Goal: Communication & Community: Answer question/provide support

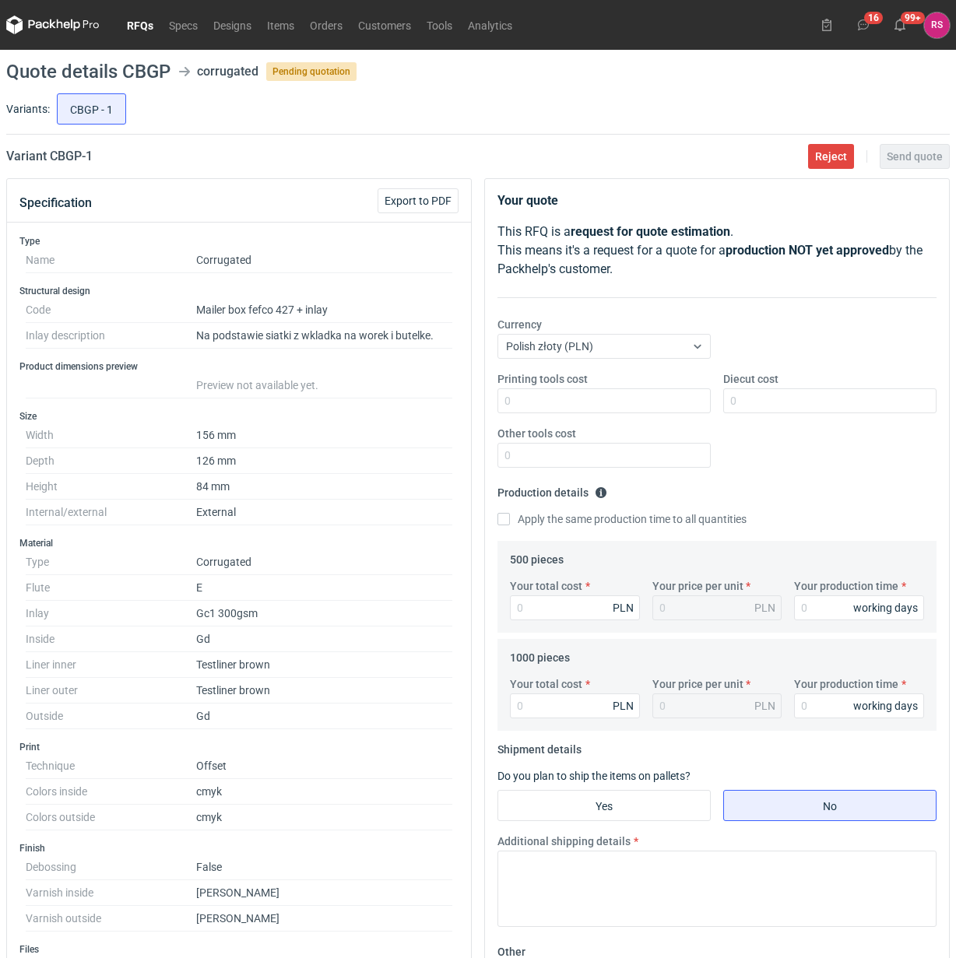
scroll to position [19, 0]
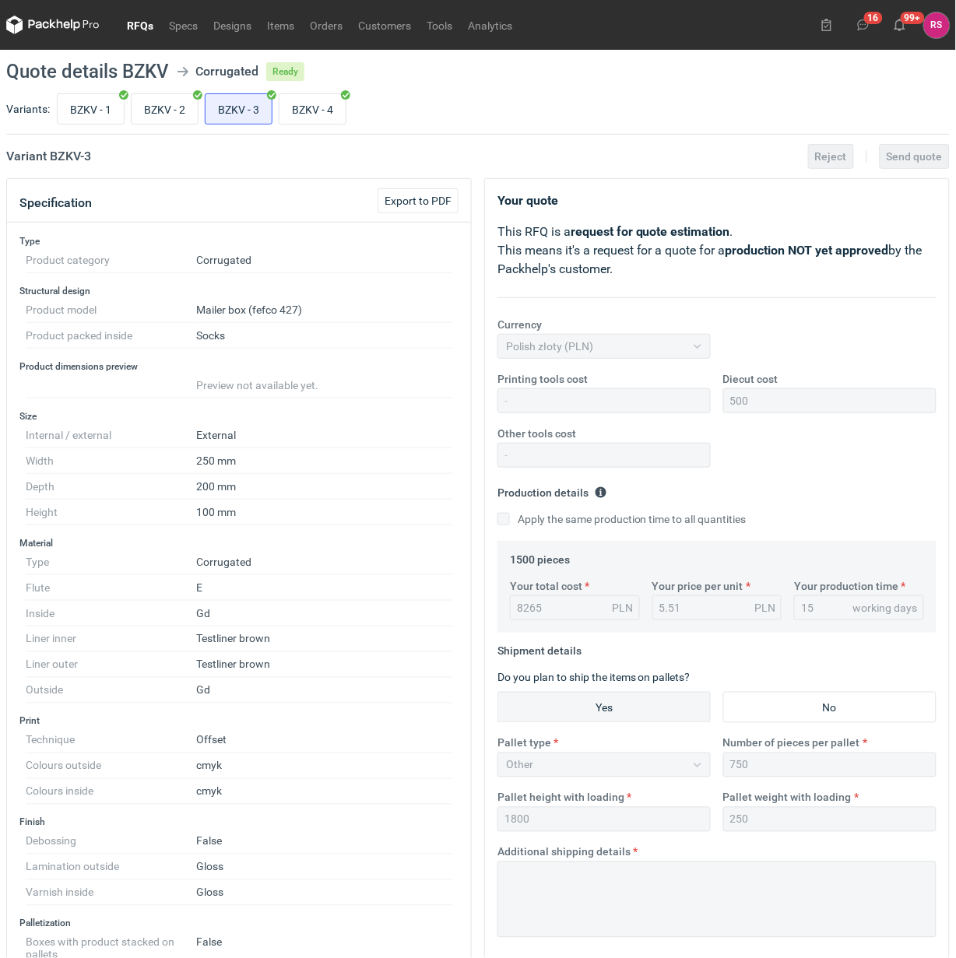
click at [138, 20] on link "RFQs" at bounding box center [140, 25] width 42 height 19
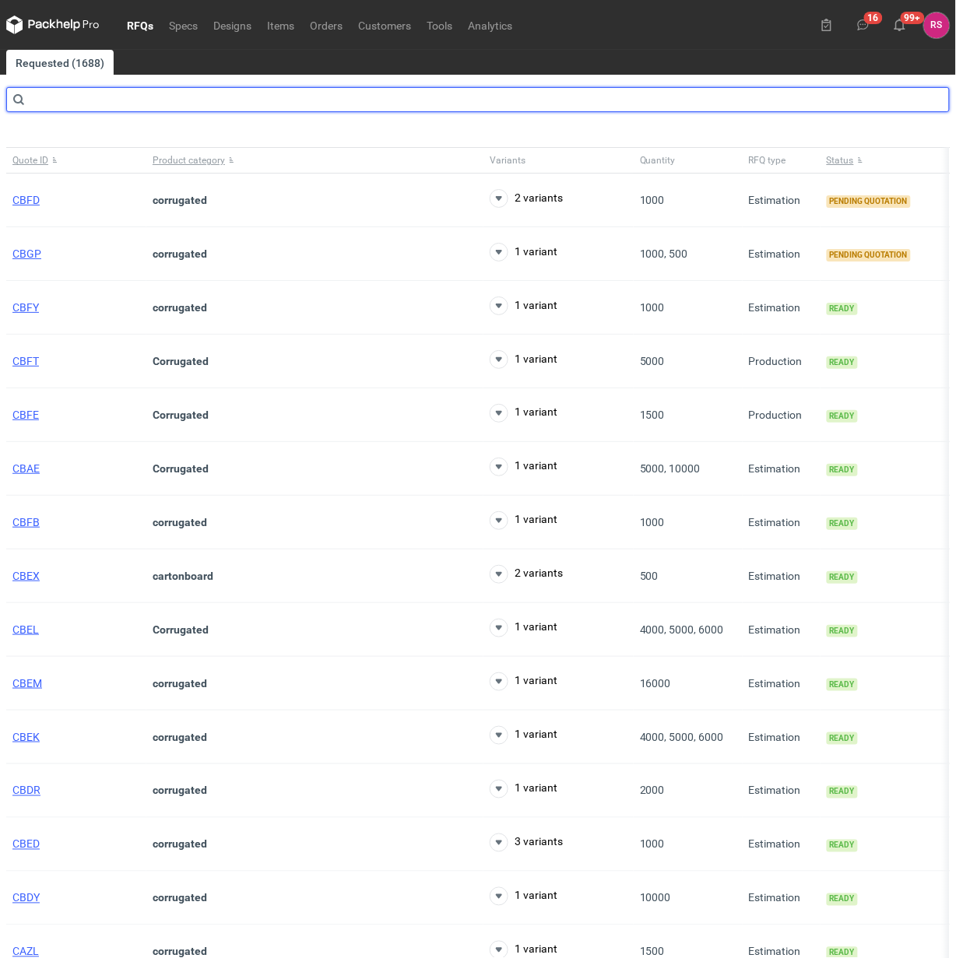
click at [158, 103] on input "text" at bounding box center [477, 99] width 943 height 25
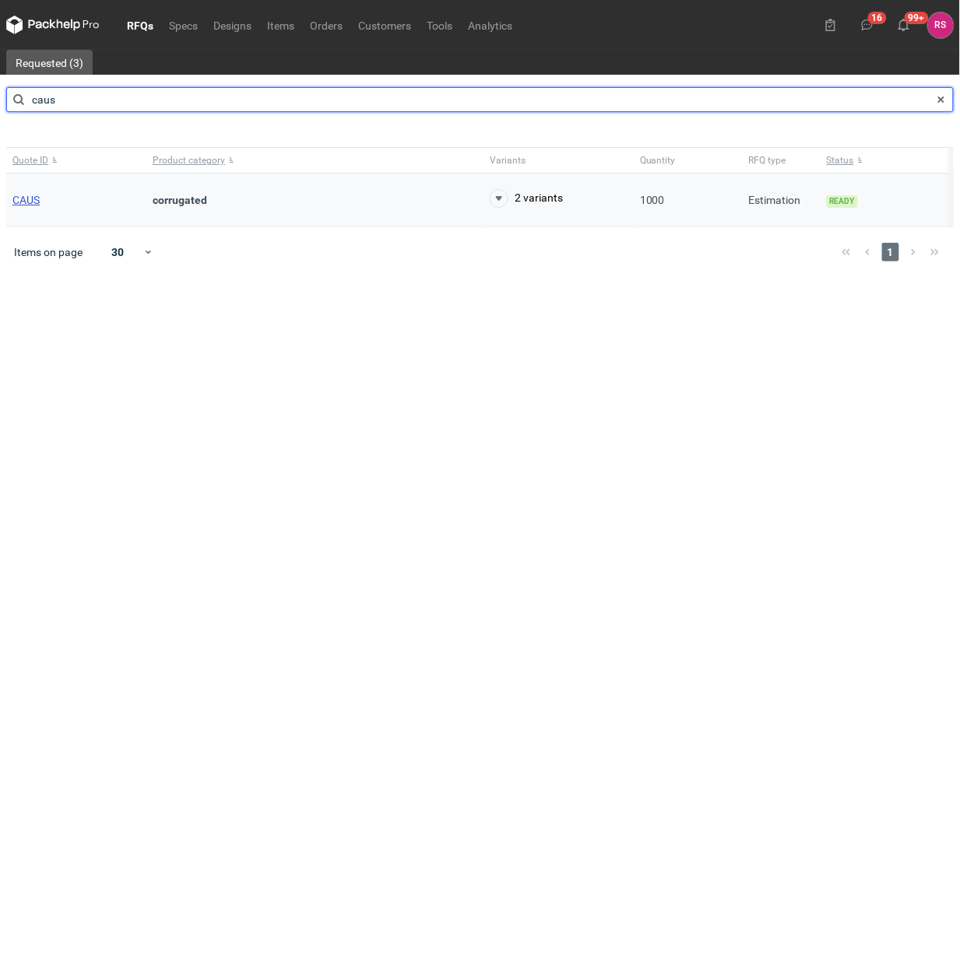
type input "caus"
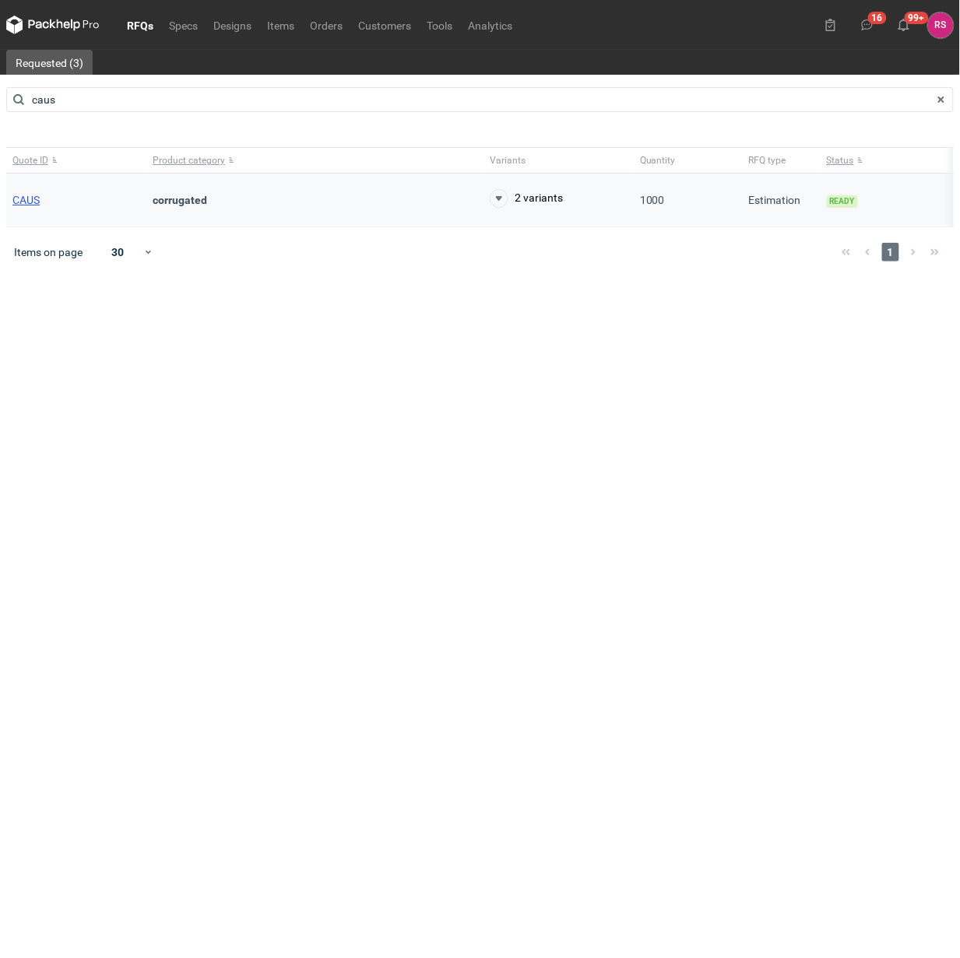
click at [32, 199] on span "CAUS" at bounding box center [25, 200] width 27 height 12
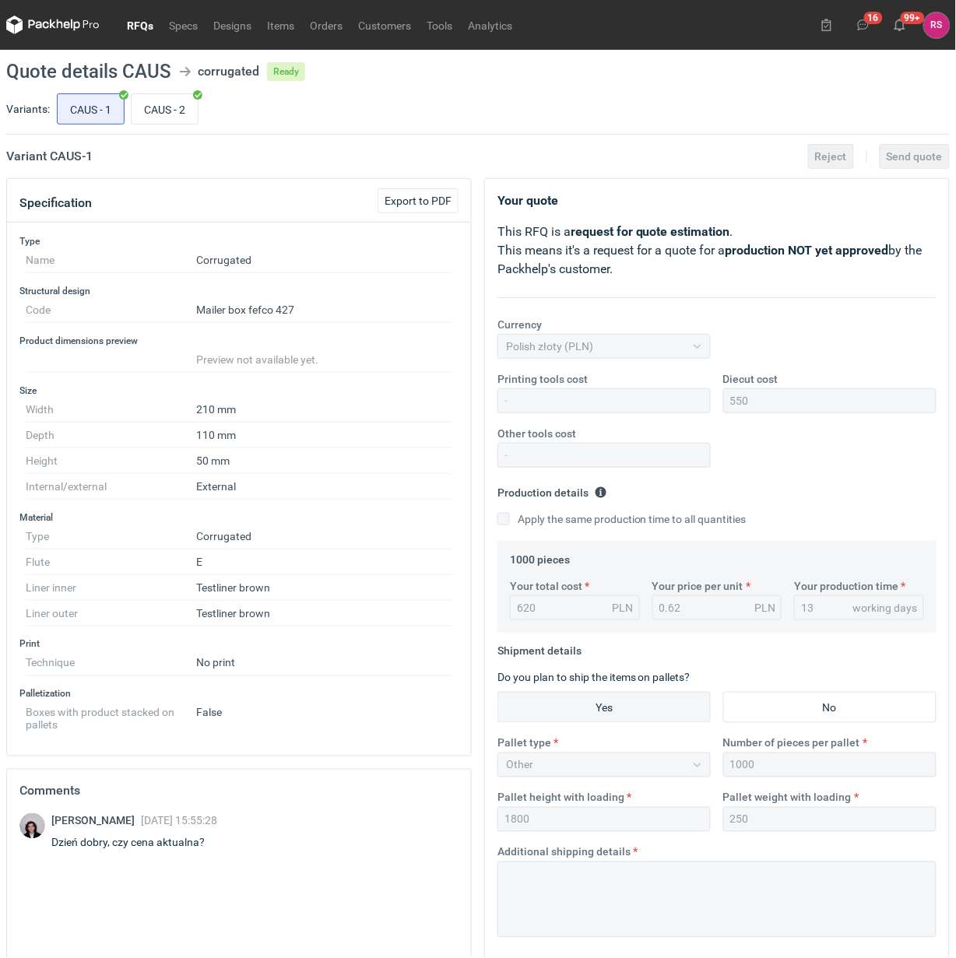
scroll to position [187, 0]
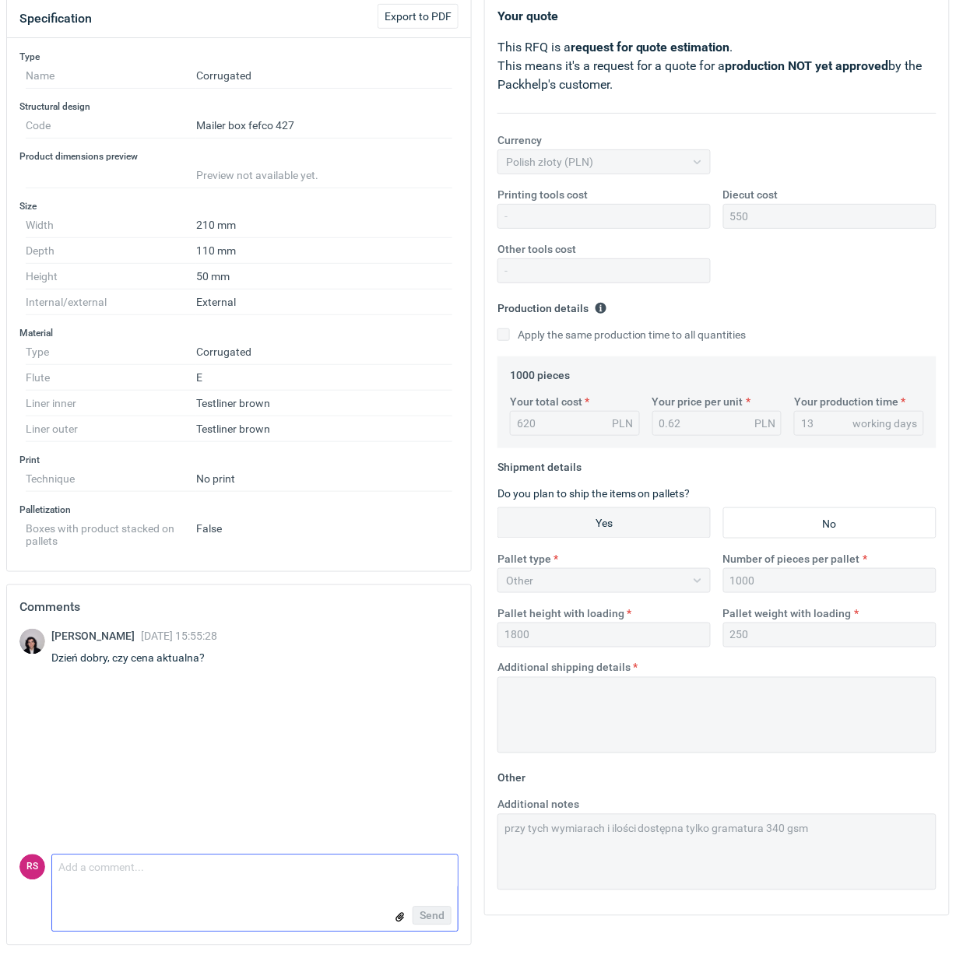
click at [191, 876] on textarea "Comment message" at bounding box center [255, 872] width 406 height 33
type textarea "Dzień dobry, tak, jest aktualna."
click at [436, 912] on span "Send" at bounding box center [432, 916] width 25 height 11
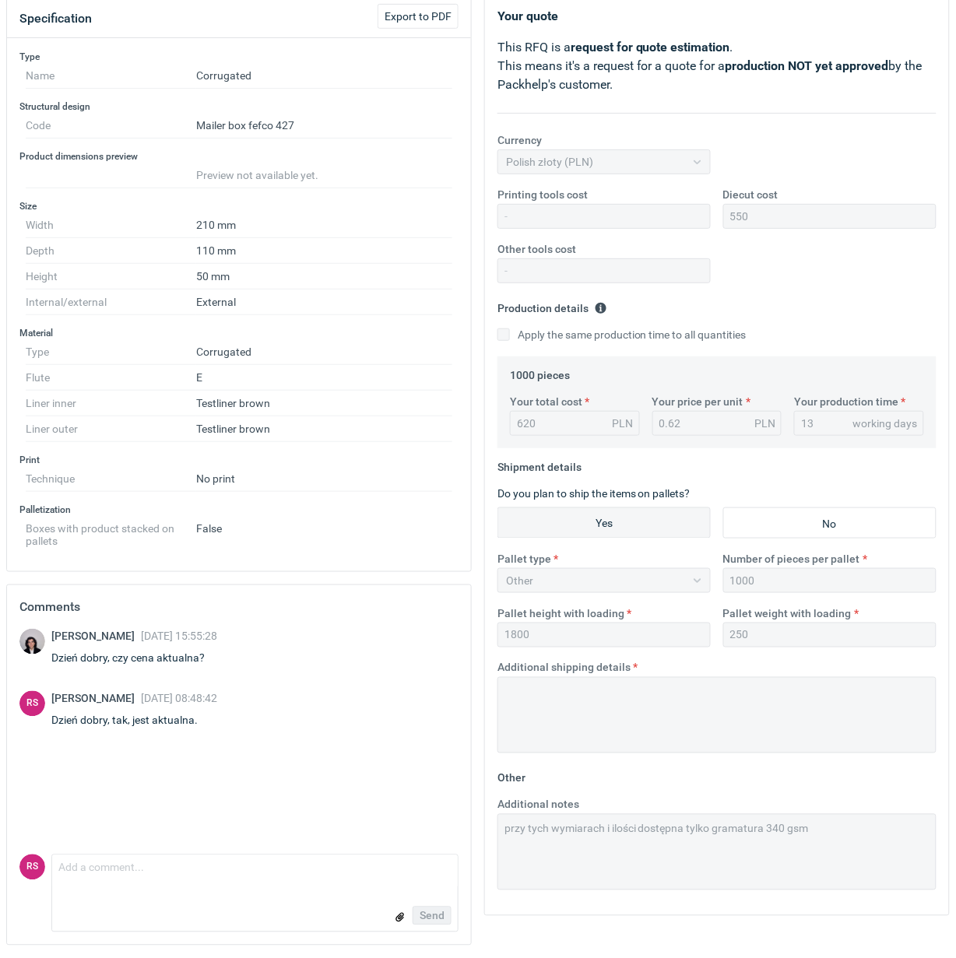
scroll to position [0, 0]
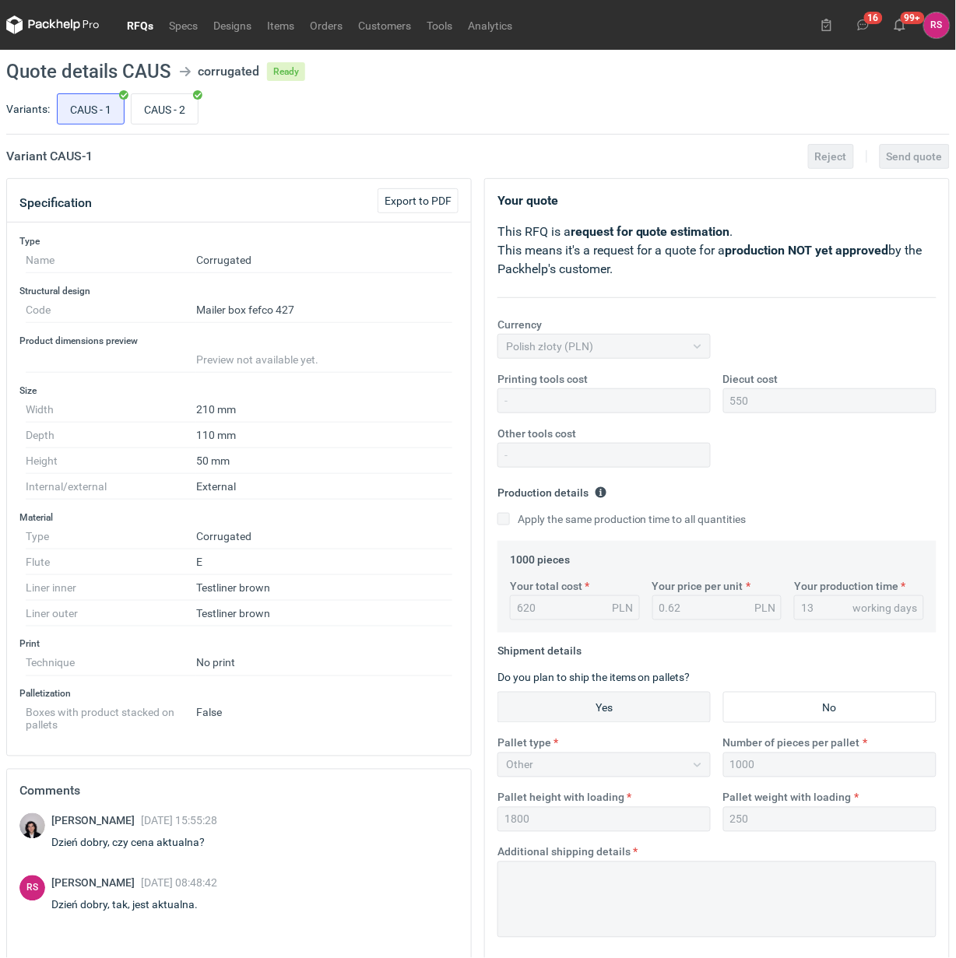
click at [137, 22] on link "RFQs" at bounding box center [140, 25] width 42 height 19
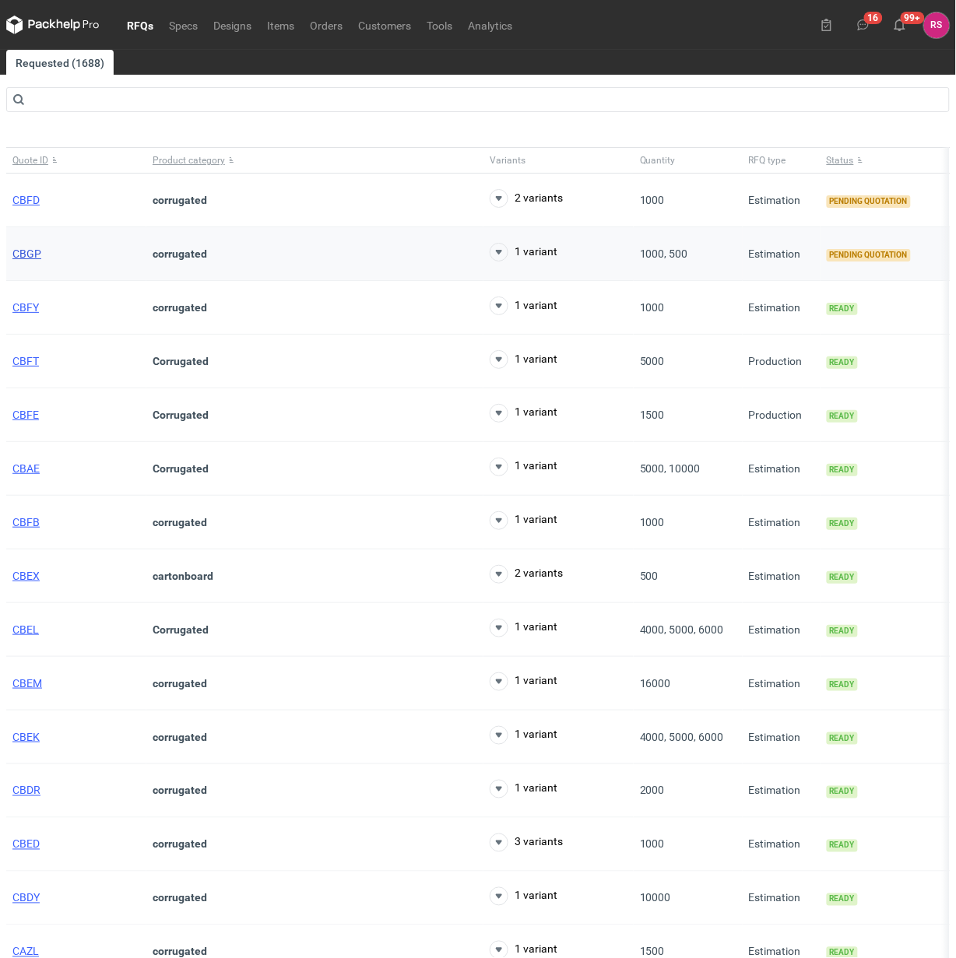
click at [32, 254] on span "CBGP" at bounding box center [26, 254] width 29 height 12
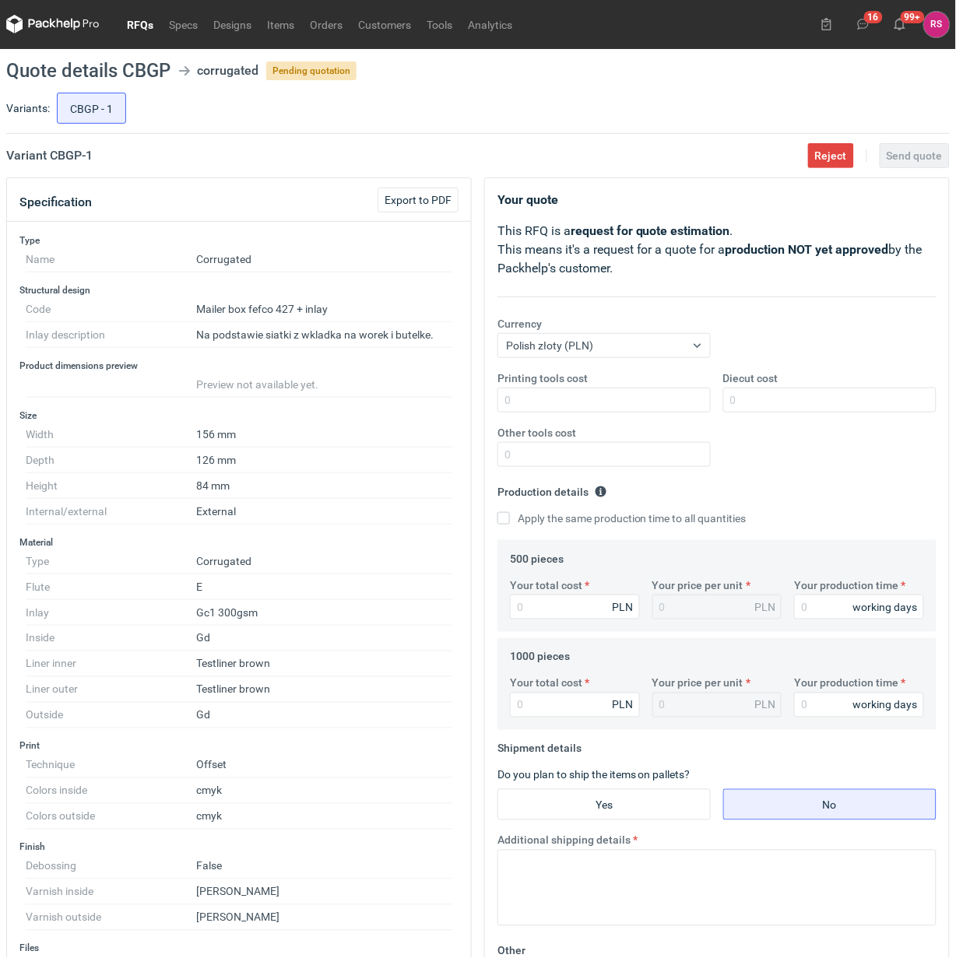
scroll to position [506, 0]
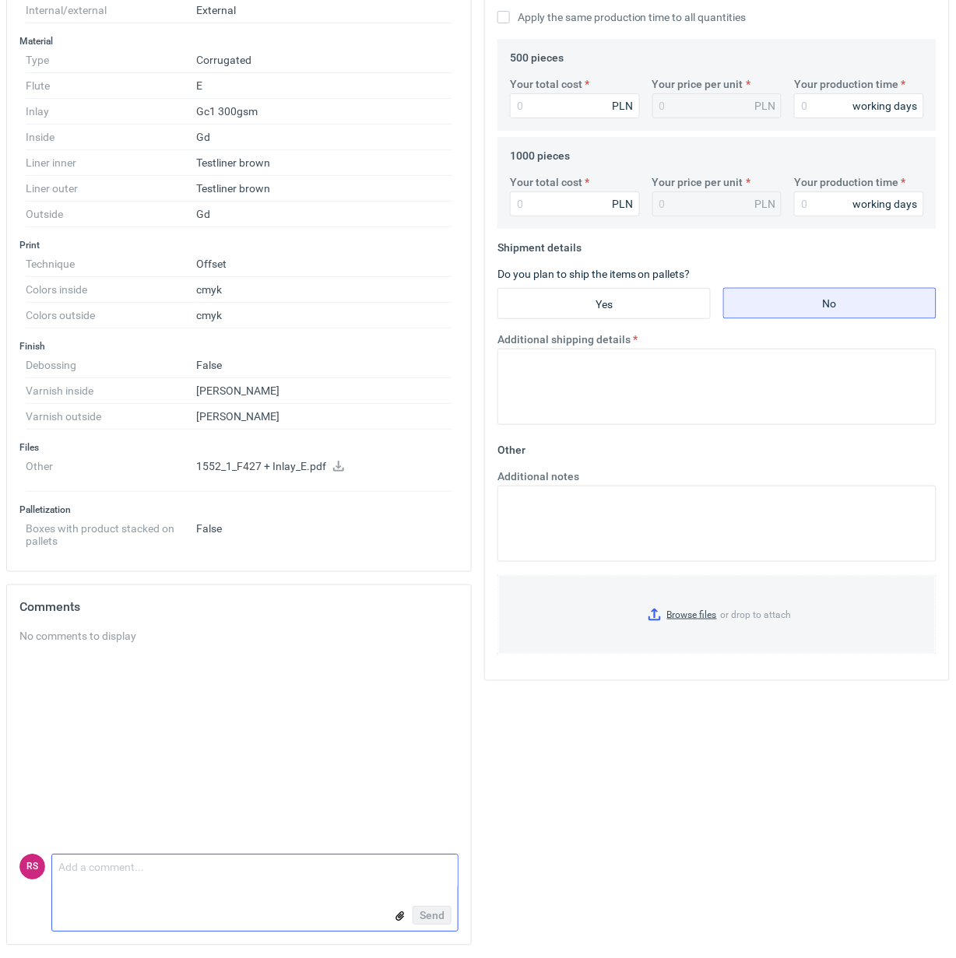
click at [129, 864] on textarea "Comment message" at bounding box center [255, 872] width 406 height 33
paste textarea "mam zrobić wycenę tylko na tą po prawej (wkładka na woreczek + buteleczka)"
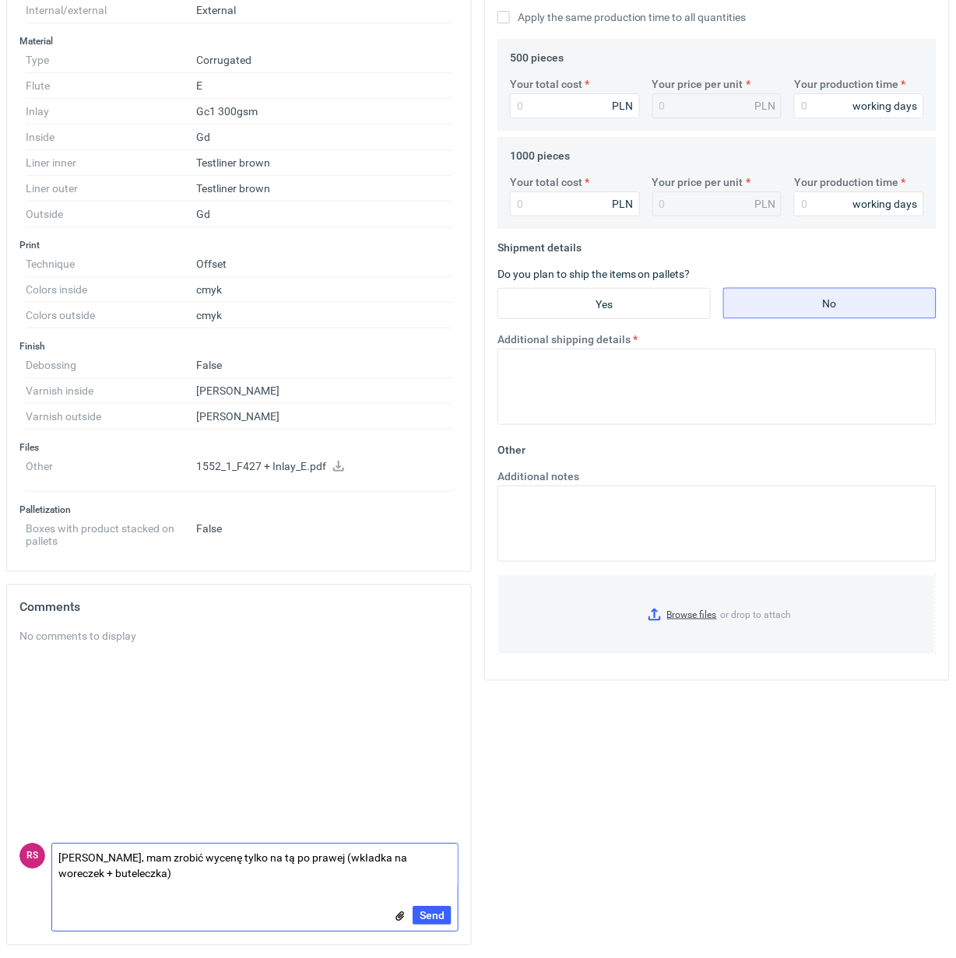
click at [149, 864] on textarea "Panie Sebastianie, mam zrobić wycenę tylko na tą po prawej (wkładka na woreczek…" at bounding box center [255, 867] width 406 height 44
drag, startPoint x: 171, startPoint y: 858, endPoint x: 230, endPoint y: 857, distance: 59.2
click at [230, 857] on textarea "Panie Sebastianie, czy mam zrobić wycenę tylko na tą po prawej (wkładka na wore…" at bounding box center [255, 867] width 406 height 44
click at [220, 856] on textarea "Panie Sebastianie, czy wycenić wktylko na tą po prawej (wkładka na woreczek + b…" at bounding box center [255, 867] width 406 height 44
click at [224, 858] on textarea "Panie Sebastianie, czy wycenić wktylko na tą po prawej (wkładka na woreczek + b…" at bounding box center [255, 867] width 406 height 44
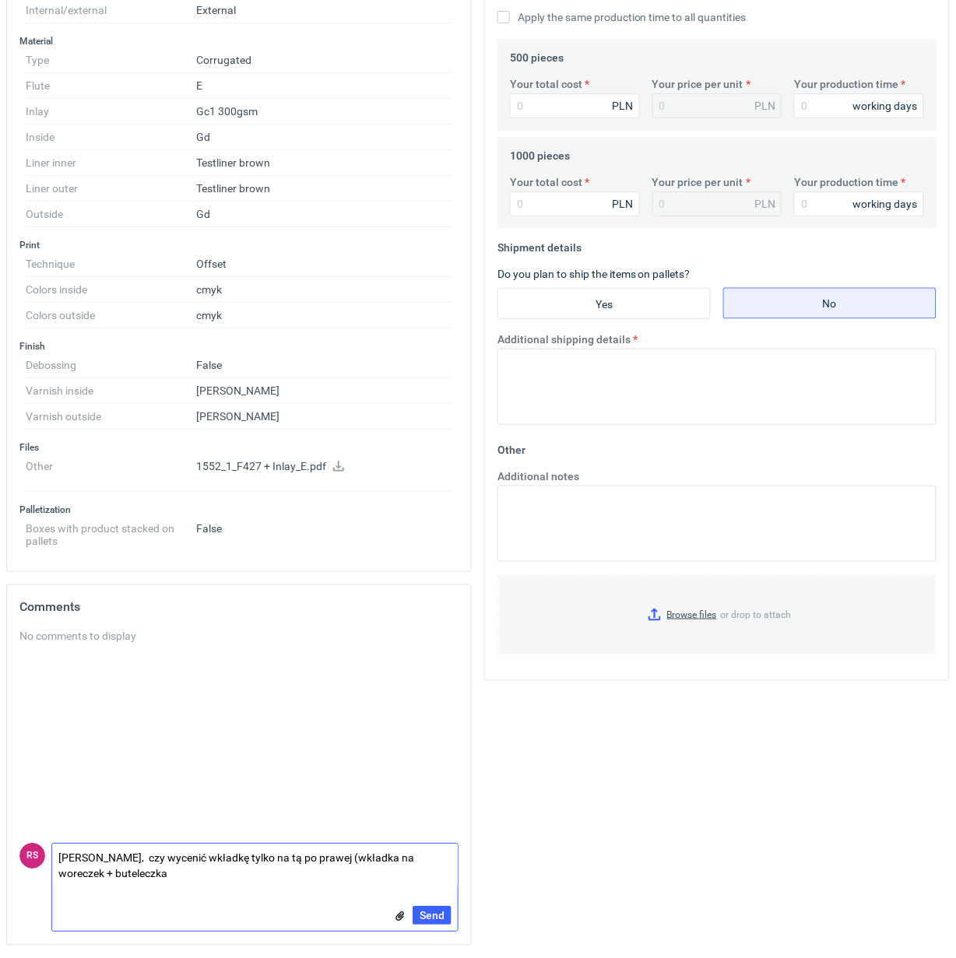
click at [290, 858] on textarea "Panie Sebastianie, czy wycenić wkładkę tylko na tą po prawej (wkładka na worecz…" at bounding box center [255, 867] width 406 height 44
click at [290, 862] on textarea "Panie Sebastianie, czy wycenić wkładkę tylko tą po prawej (wkładka na woreczek …" at bounding box center [255, 867] width 406 height 44
click at [196, 873] on textarea "Panie Sebastianie, czy wycenić wkładkę tylko tę po prawej (wkładka na woreczek …" at bounding box center [255, 867] width 406 height 44
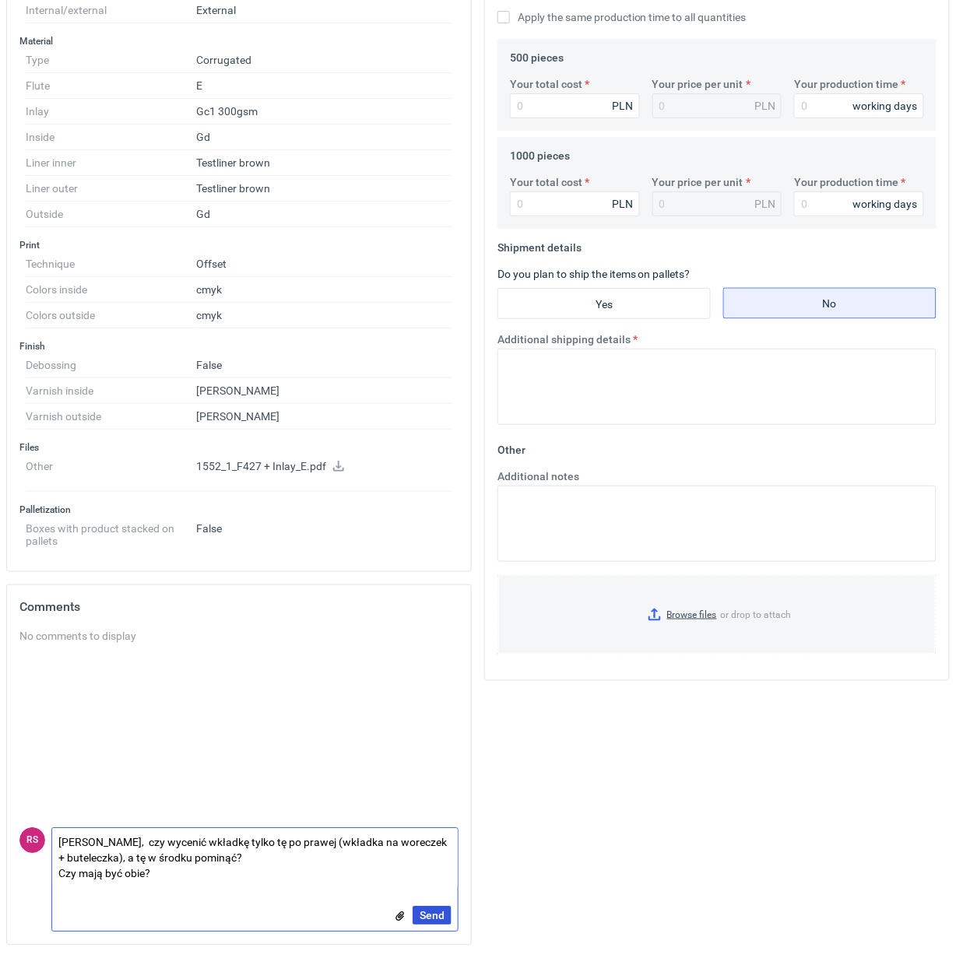
type textarea "Panie Sebastianie, czy wycenić wkładkę tylko tę po prawej (wkładka na woreczek …"
click at [434, 917] on span "Send" at bounding box center [432, 916] width 25 height 11
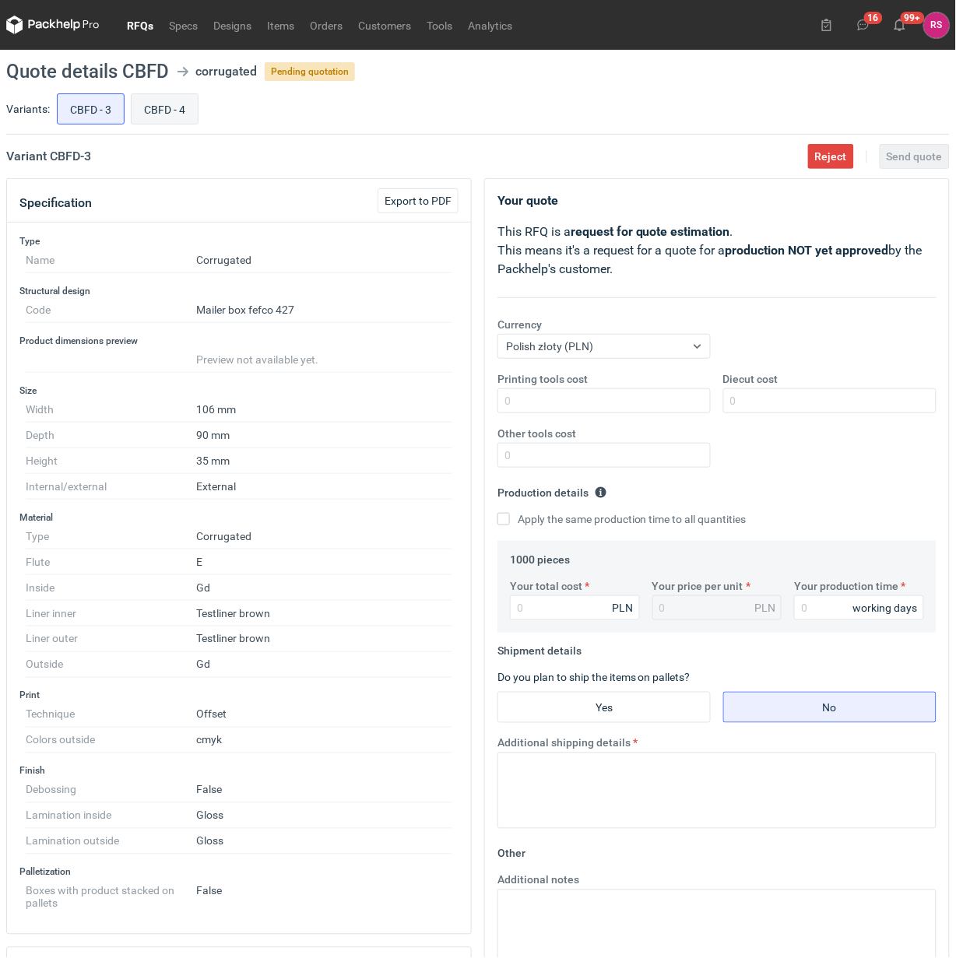
click at [168, 111] on input "CBFD - 4" at bounding box center [165, 109] width 66 height 30
radio input "true"
click at [93, 111] on input "CBFD - 3" at bounding box center [91, 109] width 66 height 30
radio input "true"
click at [162, 121] on input "CBFD - 4" at bounding box center [165, 109] width 66 height 30
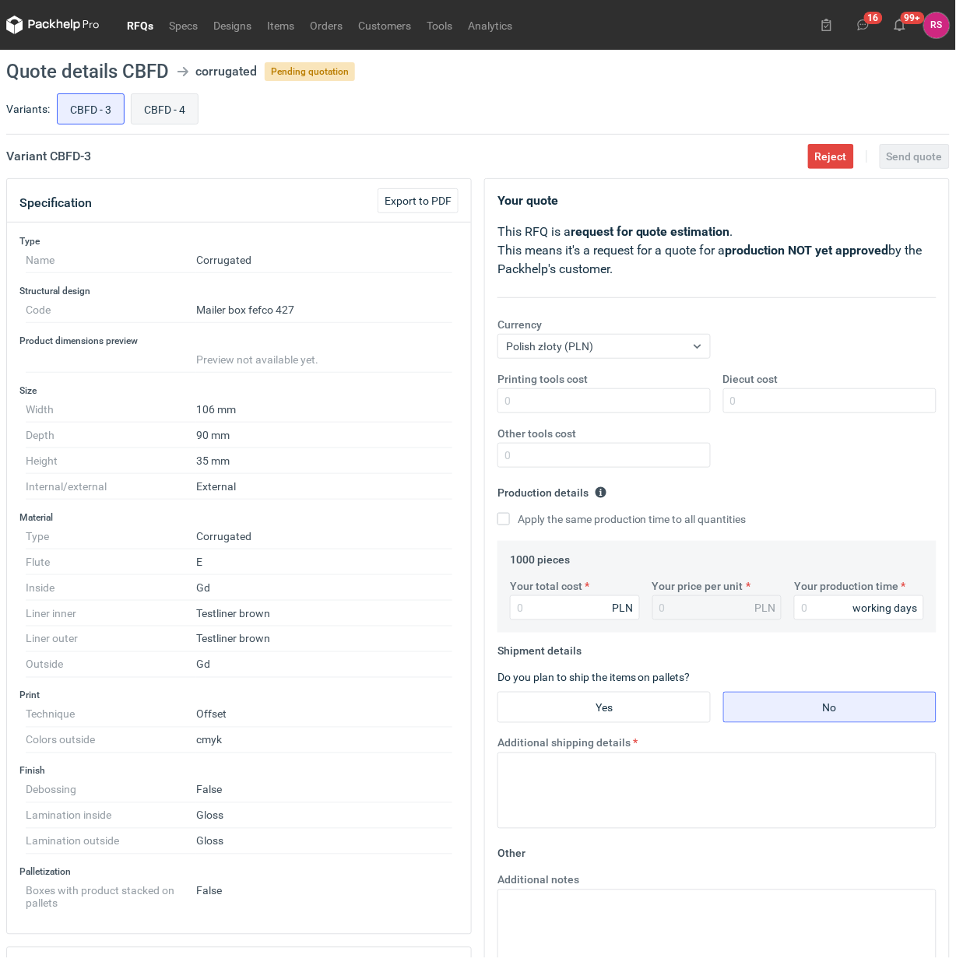
radio input "true"
click at [64, 121] on input "CBFD - 3" at bounding box center [91, 109] width 66 height 30
radio input "true"
click at [149, 121] on input "CBFD - 4" at bounding box center [165, 109] width 66 height 30
radio input "true"
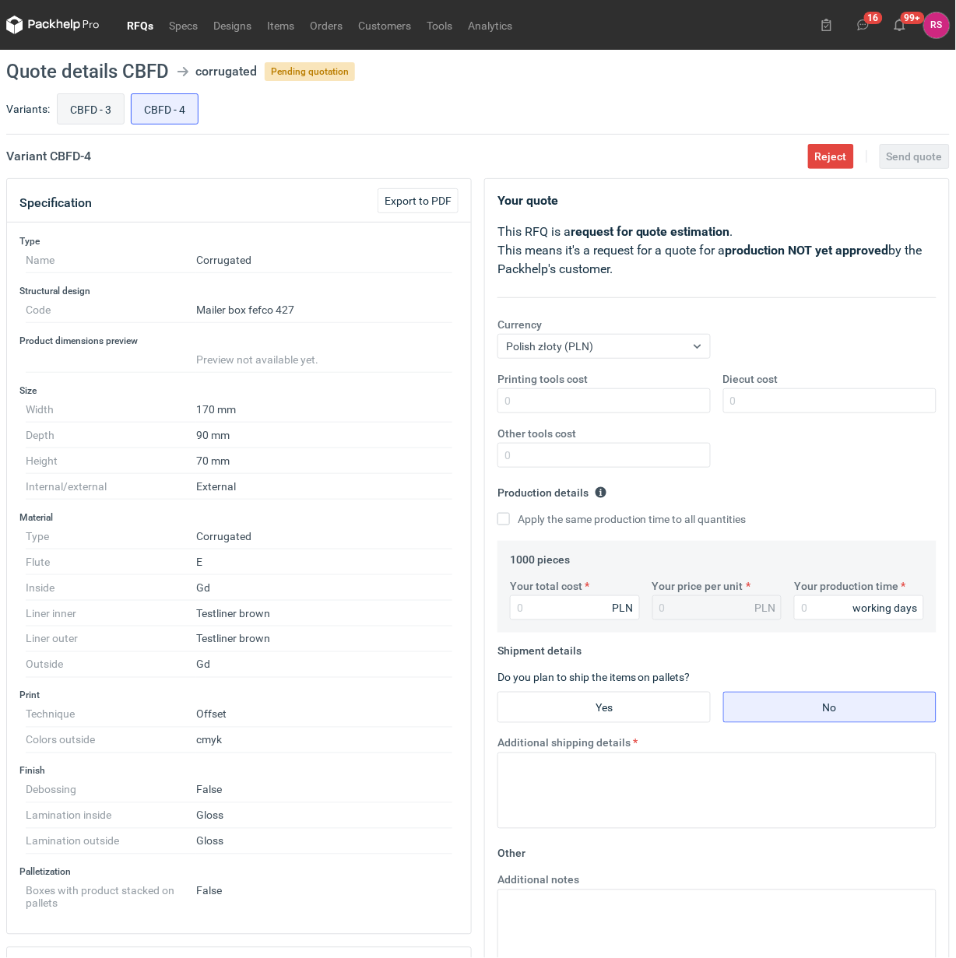
click at [87, 118] on input "CBFD - 3" at bounding box center [91, 109] width 66 height 30
radio input "true"
click at [152, 122] on input "CBFD - 4" at bounding box center [165, 109] width 66 height 30
radio input "true"
click at [102, 119] on input "CBFD - 3" at bounding box center [91, 109] width 66 height 30
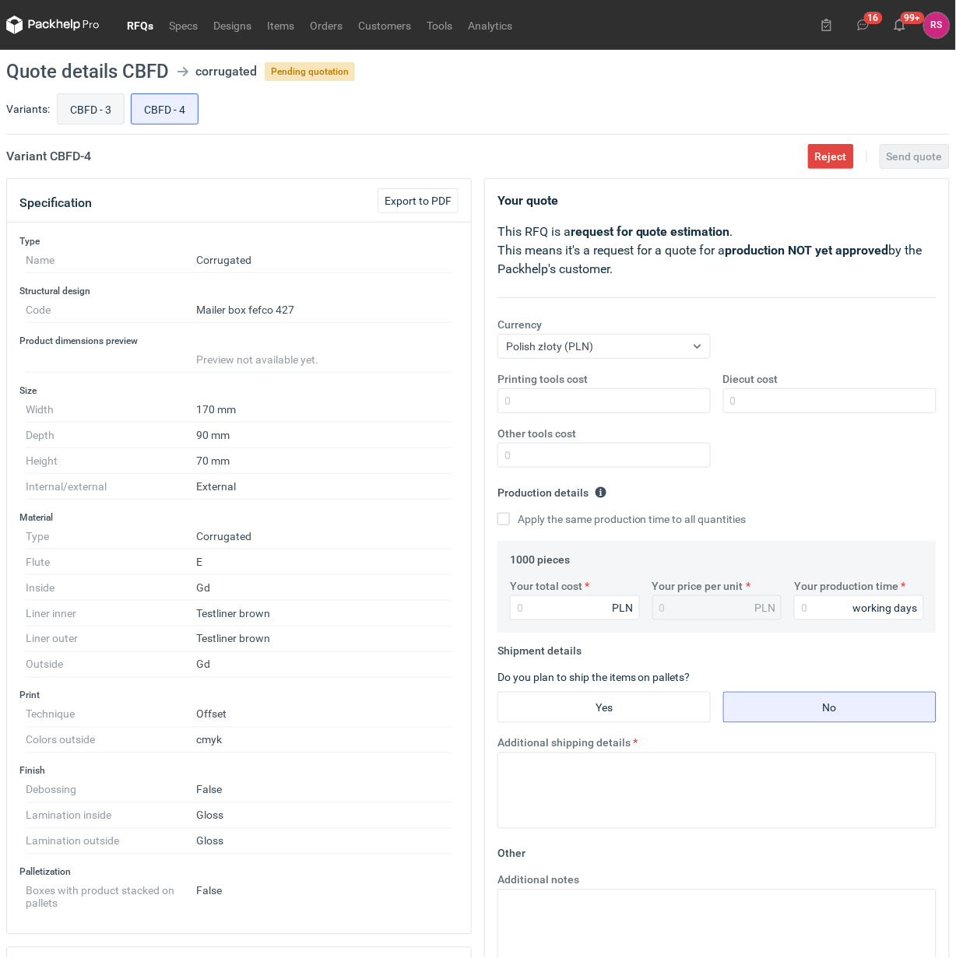
radio input "true"
click at [167, 114] on input "CBFD - 4" at bounding box center [165, 109] width 66 height 30
radio input "true"
click at [102, 110] on input "CBFD - 3" at bounding box center [91, 109] width 66 height 30
radio input "true"
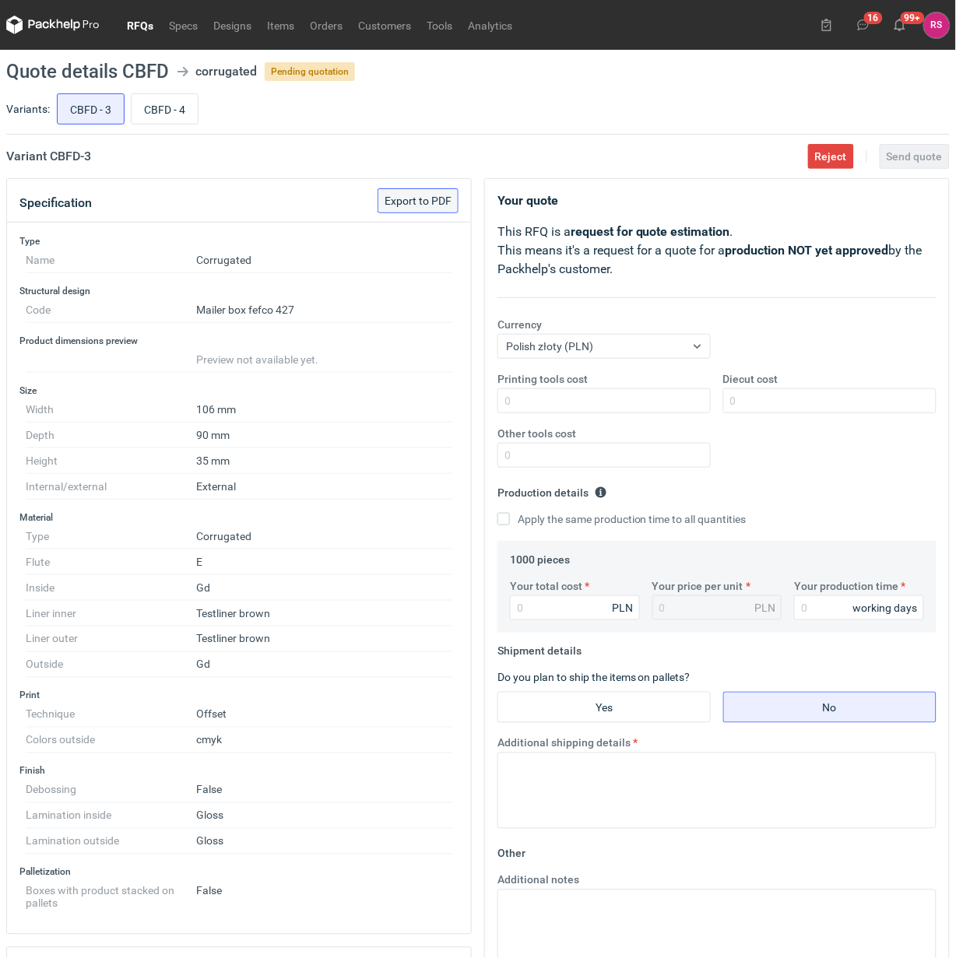
click at [432, 204] on span "Export to PDF" at bounding box center [418, 200] width 67 height 11
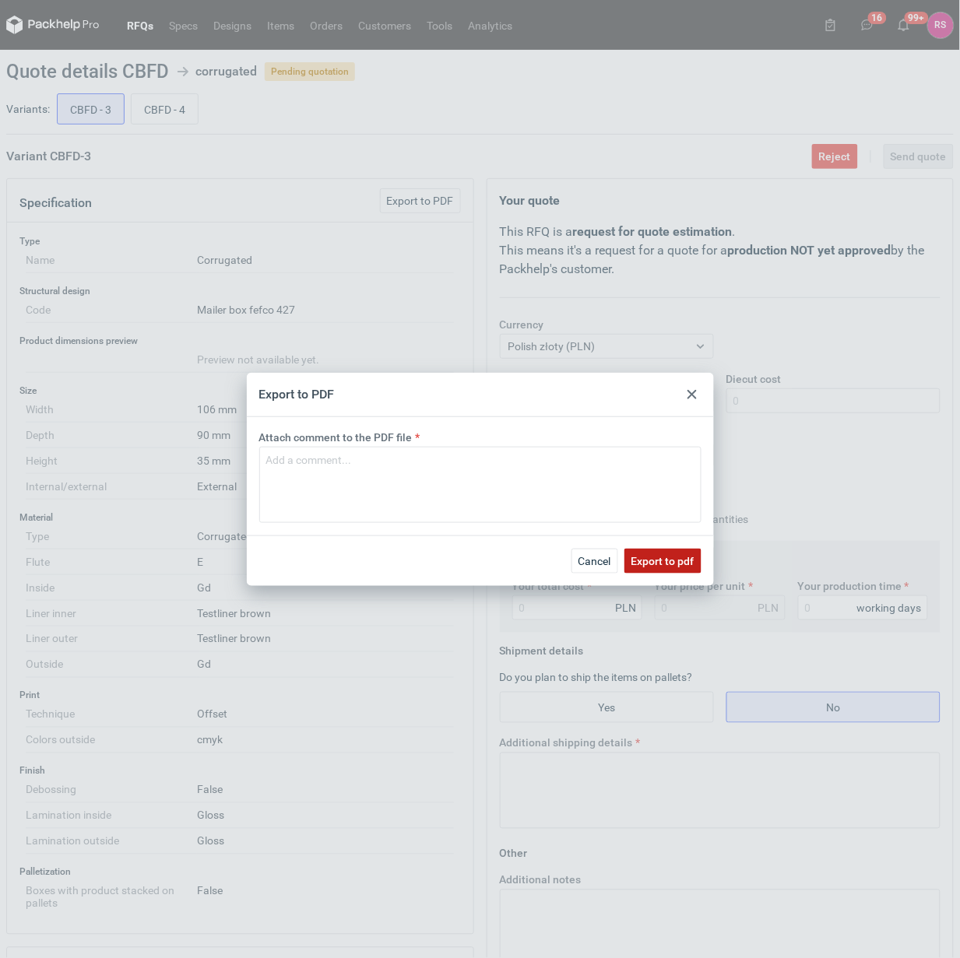
click at [679, 557] on span "Export to pdf" at bounding box center [662, 561] width 63 height 11
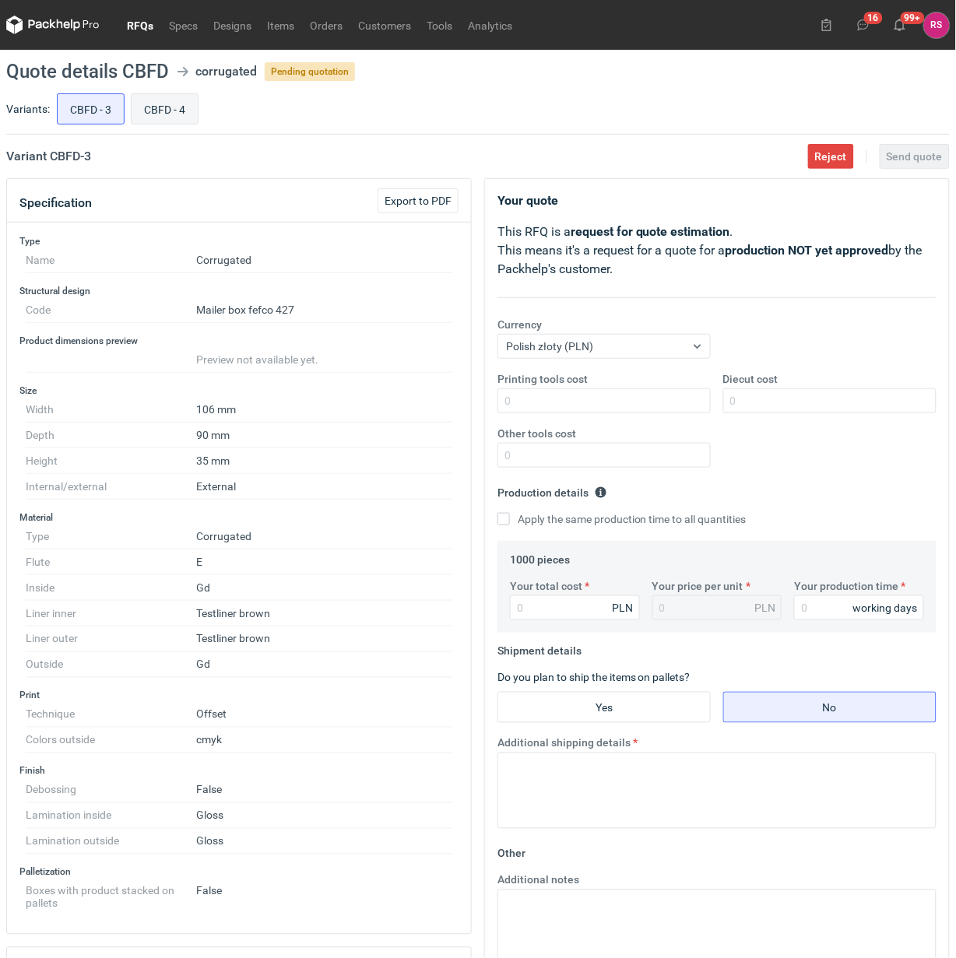
click at [172, 107] on input "CBFD - 4" at bounding box center [165, 109] width 66 height 30
radio input "true"
click at [420, 197] on span "Export to PDF" at bounding box center [418, 200] width 67 height 11
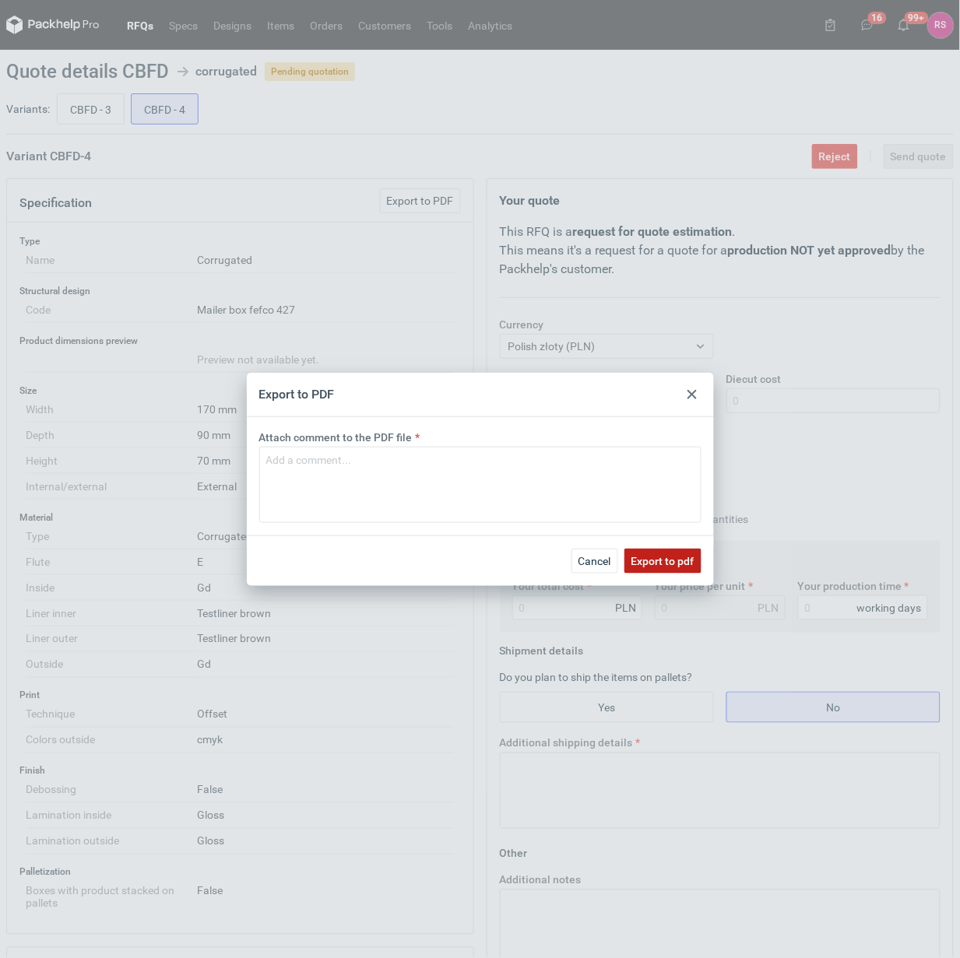
click at [668, 557] on span "Export to pdf" at bounding box center [662, 561] width 63 height 11
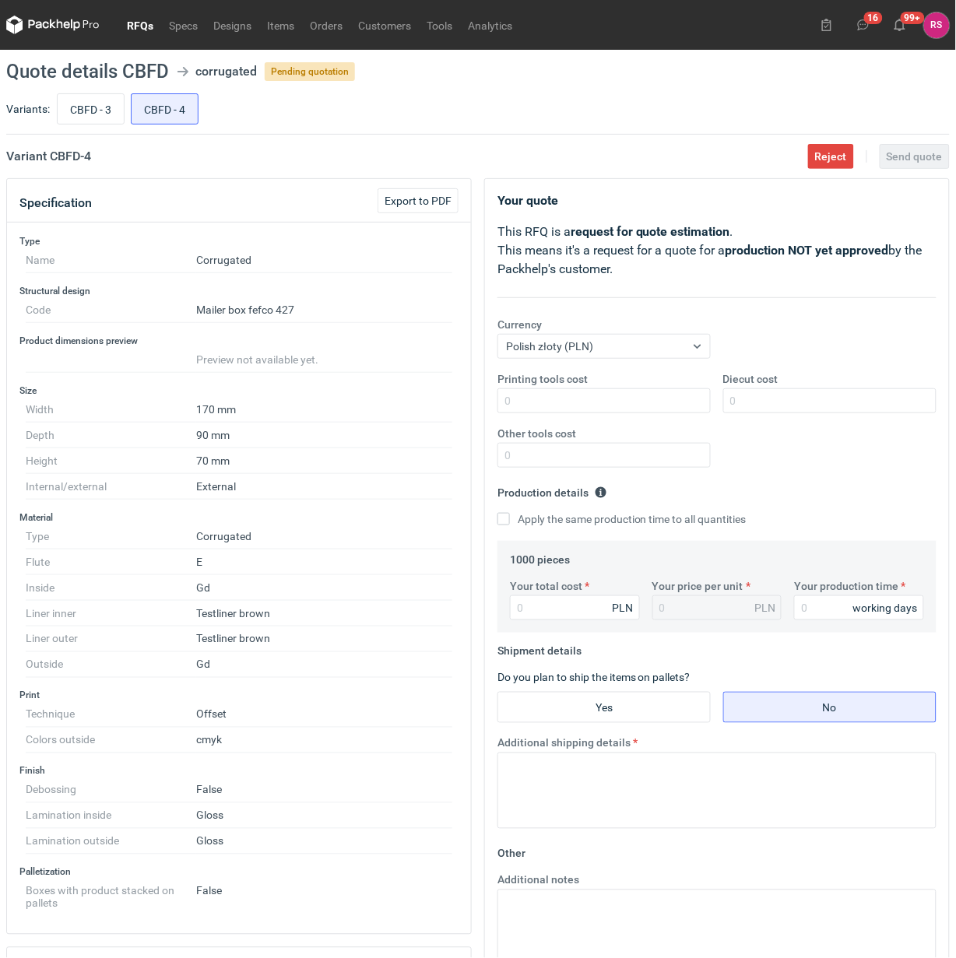
click at [529, 105] on div "CBFD - 3 CBFD - 4" at bounding box center [502, 108] width 896 height 37
